Goal: Information Seeking & Learning: Learn about a topic

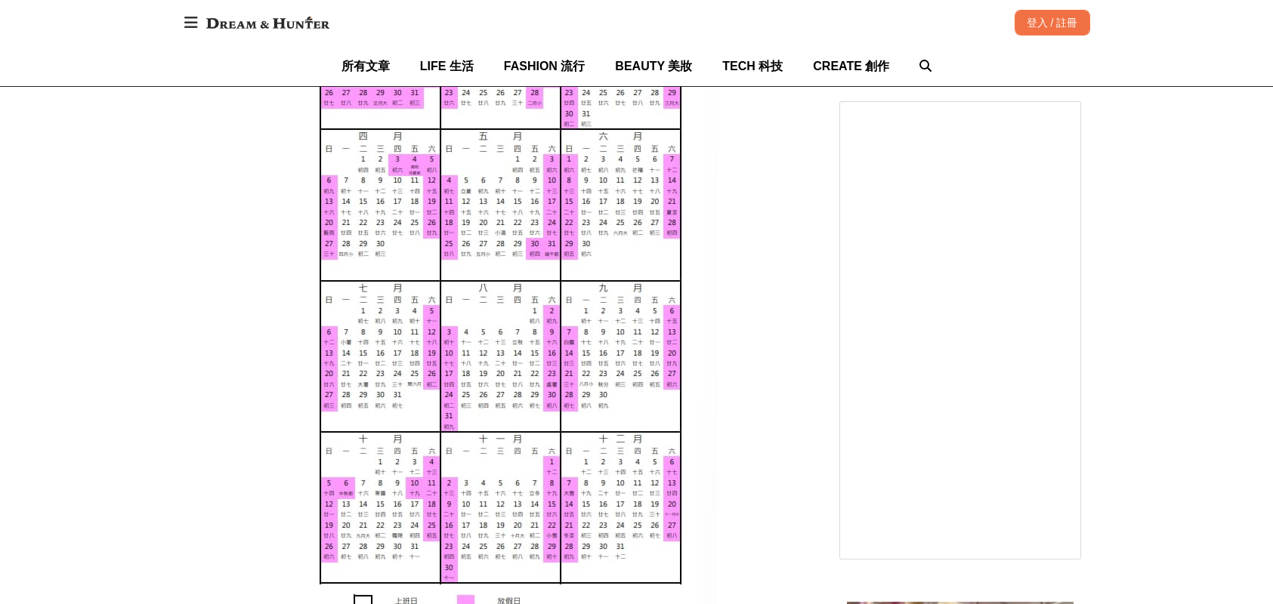
scroll to position [1360, 0]
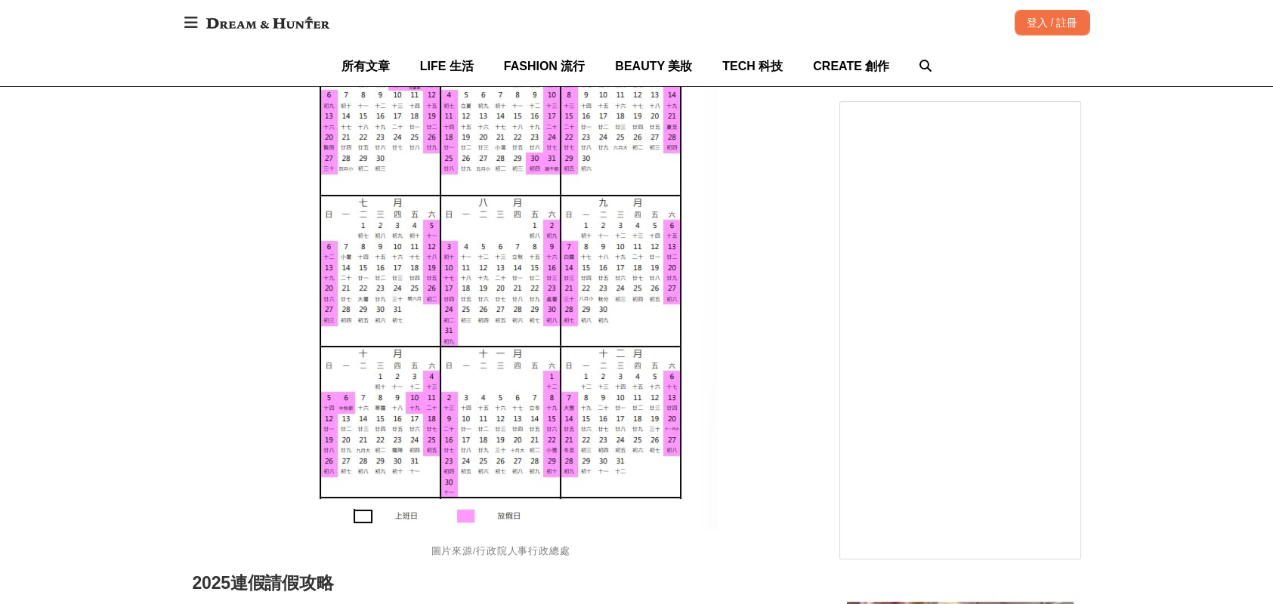
click at [552, 397] on img at bounding box center [500, 194] width 433 height 670
click at [447, 422] on img at bounding box center [500, 194] width 433 height 670
click at [443, 396] on img at bounding box center [500, 194] width 433 height 670
click at [451, 419] on img at bounding box center [500, 194] width 433 height 670
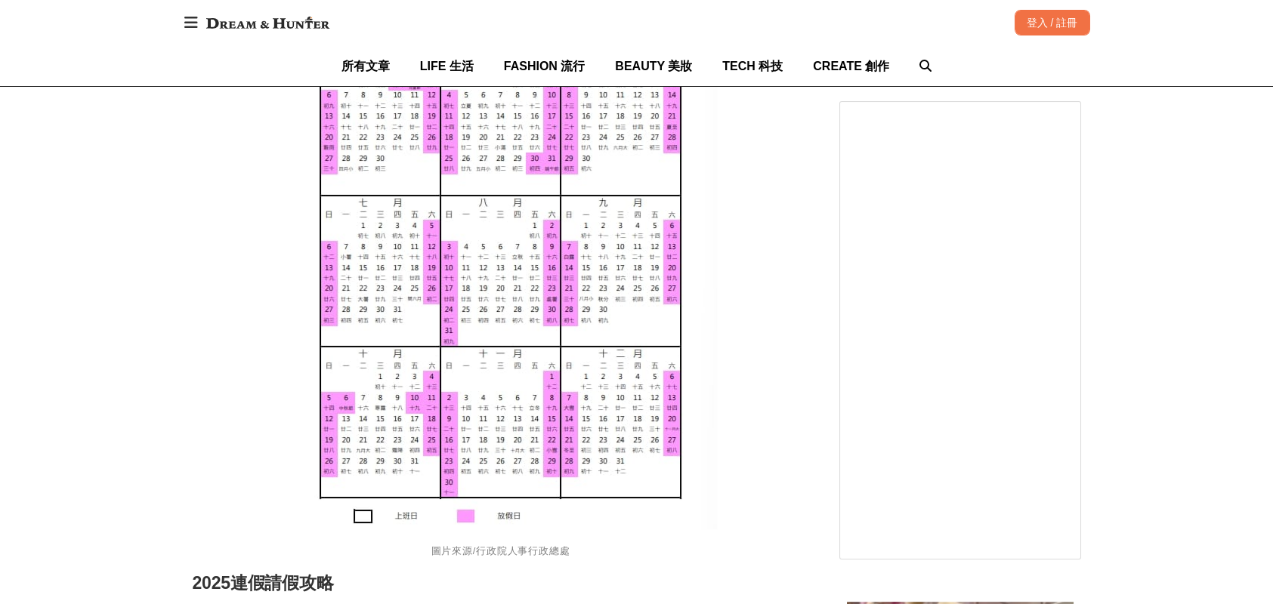
click at [451, 419] on img at bounding box center [500, 194] width 433 height 670
